Goal: Transaction & Acquisition: Book appointment/travel/reservation

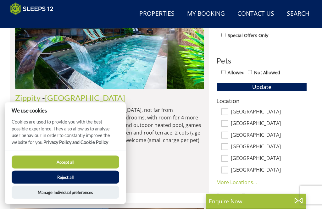
scroll to position [303, 0]
click at [58, 169] on button "Accept all" at bounding box center [65, 162] width 107 height 13
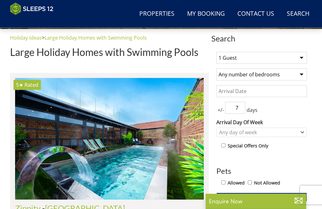
scroll to position [193, 0]
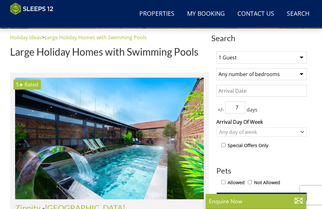
click at [295, 57] on select "1 Guest 2 Guests 3 Guests 4 Guests 5 Guests 6 Guests 7 Guests 8 Guests 9 Guests…" at bounding box center [261, 58] width 91 height 12
select select "13"
click at [283, 75] on select "Any number of bedrooms 4 Bedrooms 5 Bedrooms 6 Bedrooms 7 Bedrooms 8 Bedrooms 9…" at bounding box center [261, 74] width 91 height 12
select select "6"
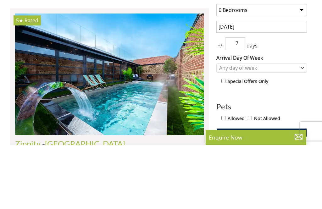
type input "22/12/2025"
click at [222, 106] on span "+/-" at bounding box center [220, 110] width 9 height 8
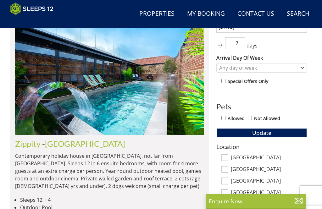
click at [240, 43] on input "7" at bounding box center [235, 43] width 20 height 12
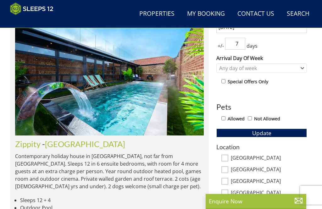
click at [250, 46] on span "days" at bounding box center [252, 46] width 14 height 8
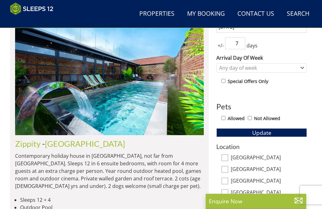
click at [243, 45] on input "7" at bounding box center [235, 44] width 20 height 12
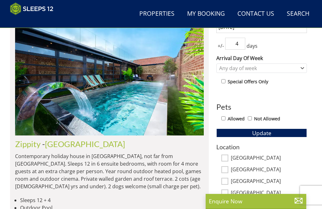
type input "4"
click at [298, 69] on div "Any day of week" at bounding box center [257, 68] width 81 height 7
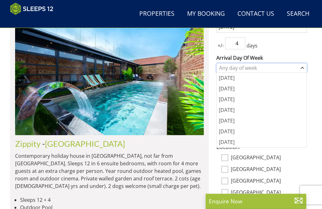
scroll to position [257, 0]
click at [238, 81] on div "[DATE]" at bounding box center [262, 78] width 90 height 11
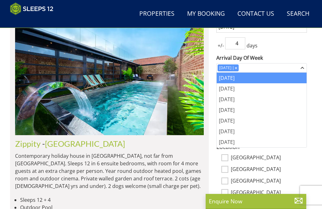
click at [297, 161] on label "[GEOGRAPHIC_DATA]" at bounding box center [269, 158] width 76 height 7
click at [228, 161] on input "[GEOGRAPHIC_DATA]" at bounding box center [224, 157] width 7 height 7
checkbox input "true"
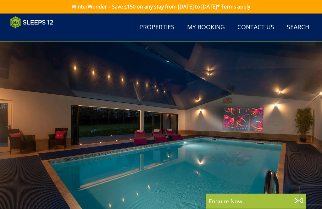
scroll to position [0, 0]
